Goal: Transaction & Acquisition: Purchase product/service

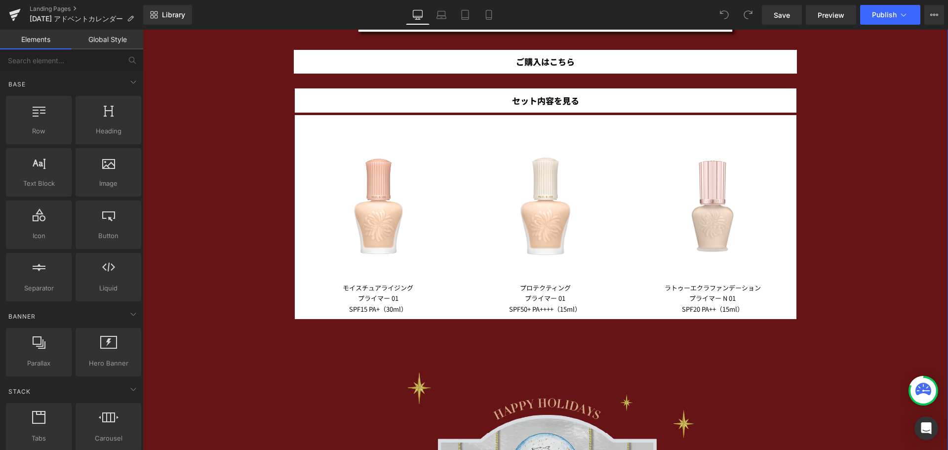
scroll to position [1580, 0]
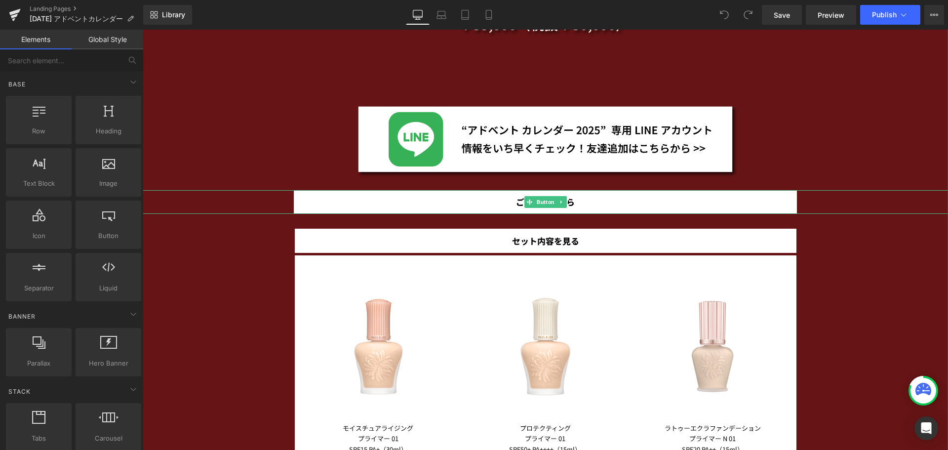
click at [598, 202] on link "ご購入はこちら" at bounding box center [545, 202] width 503 height 24
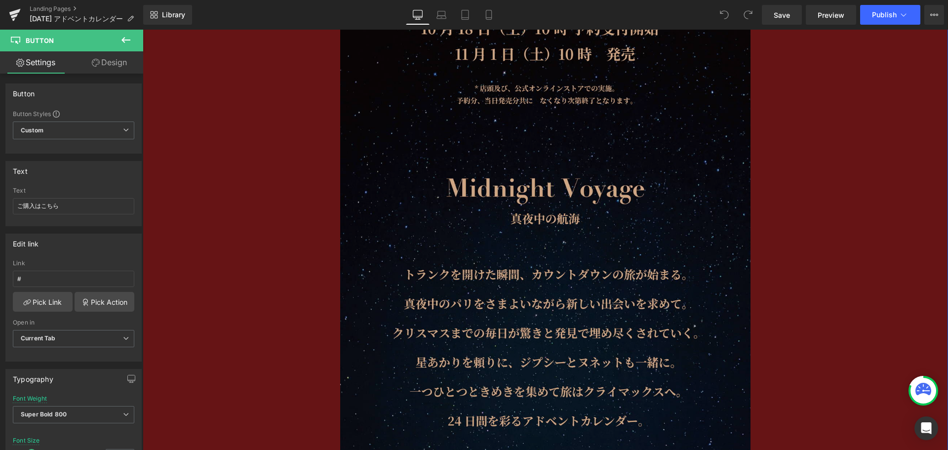
scroll to position [691, 0]
